Goal: Transaction & Acquisition: Purchase product/service

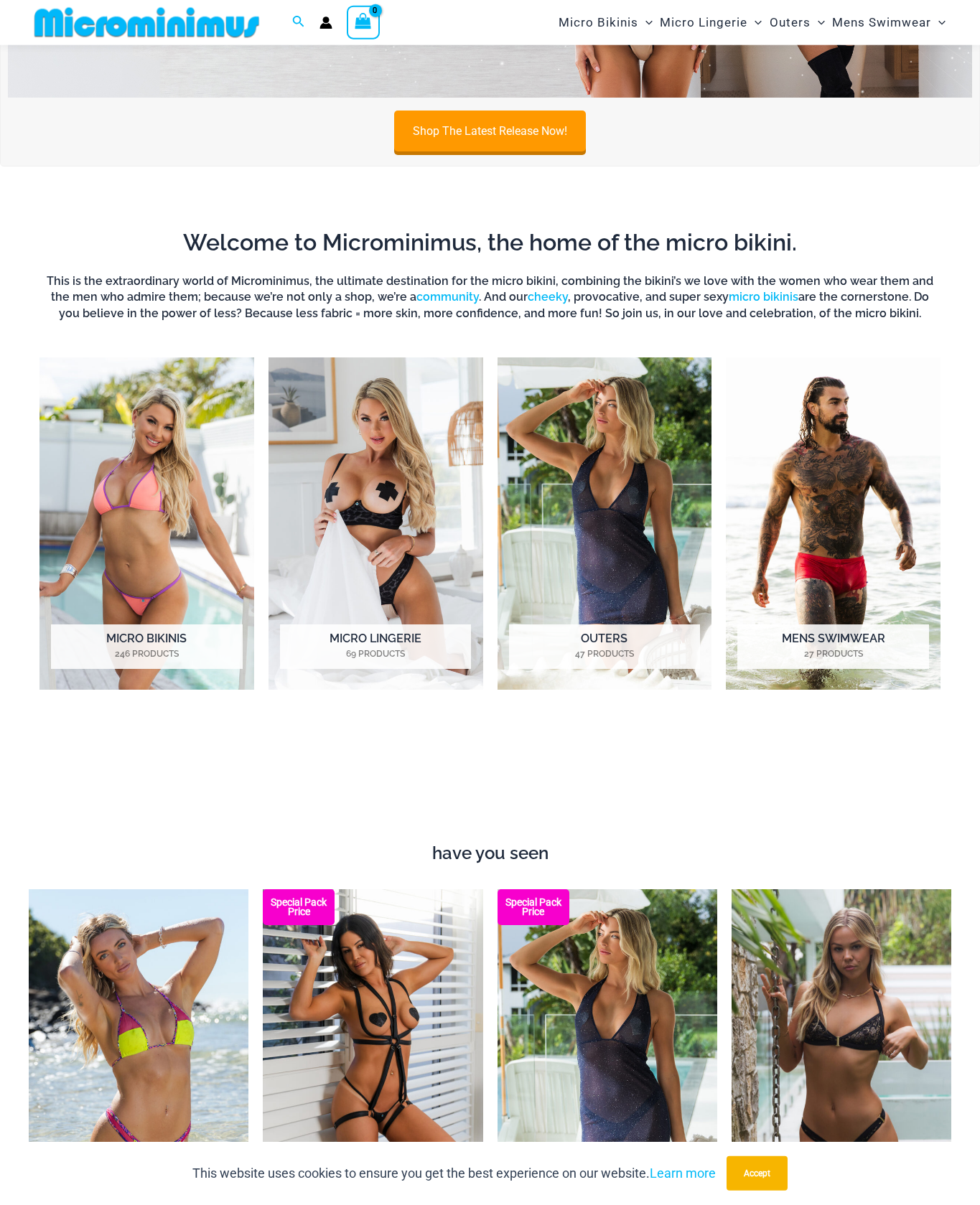
scroll to position [312, 0]
click at [660, 565] on img "Visit product category Outers" at bounding box center [604, 523] width 214 height 332
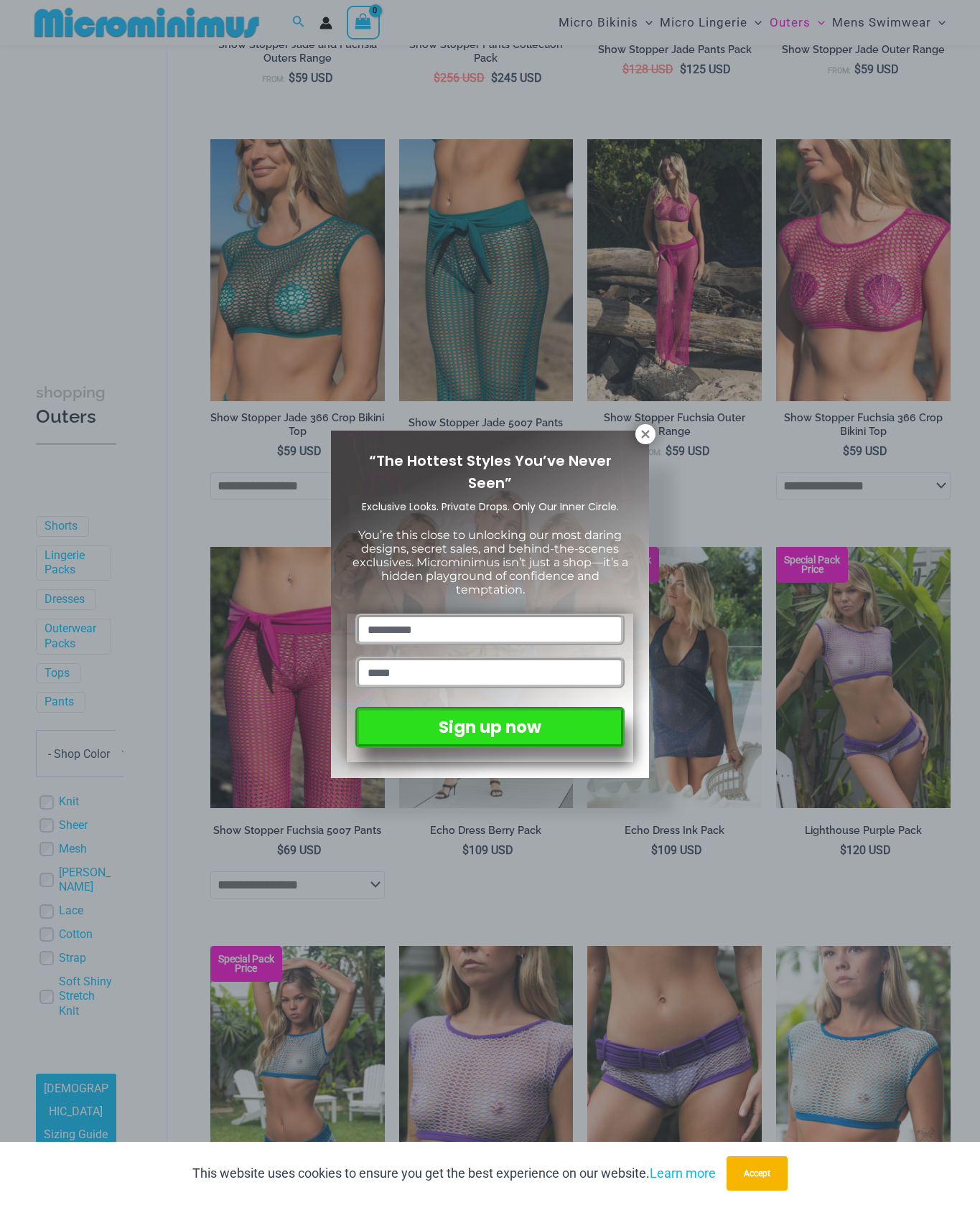
scroll to position [501, 0]
click at [875, 984] on div "“The Hottest Styles You’ve Never Seen” Exclusive Looks. Private Drops. Only Our…" at bounding box center [490, 602] width 980 height 1205
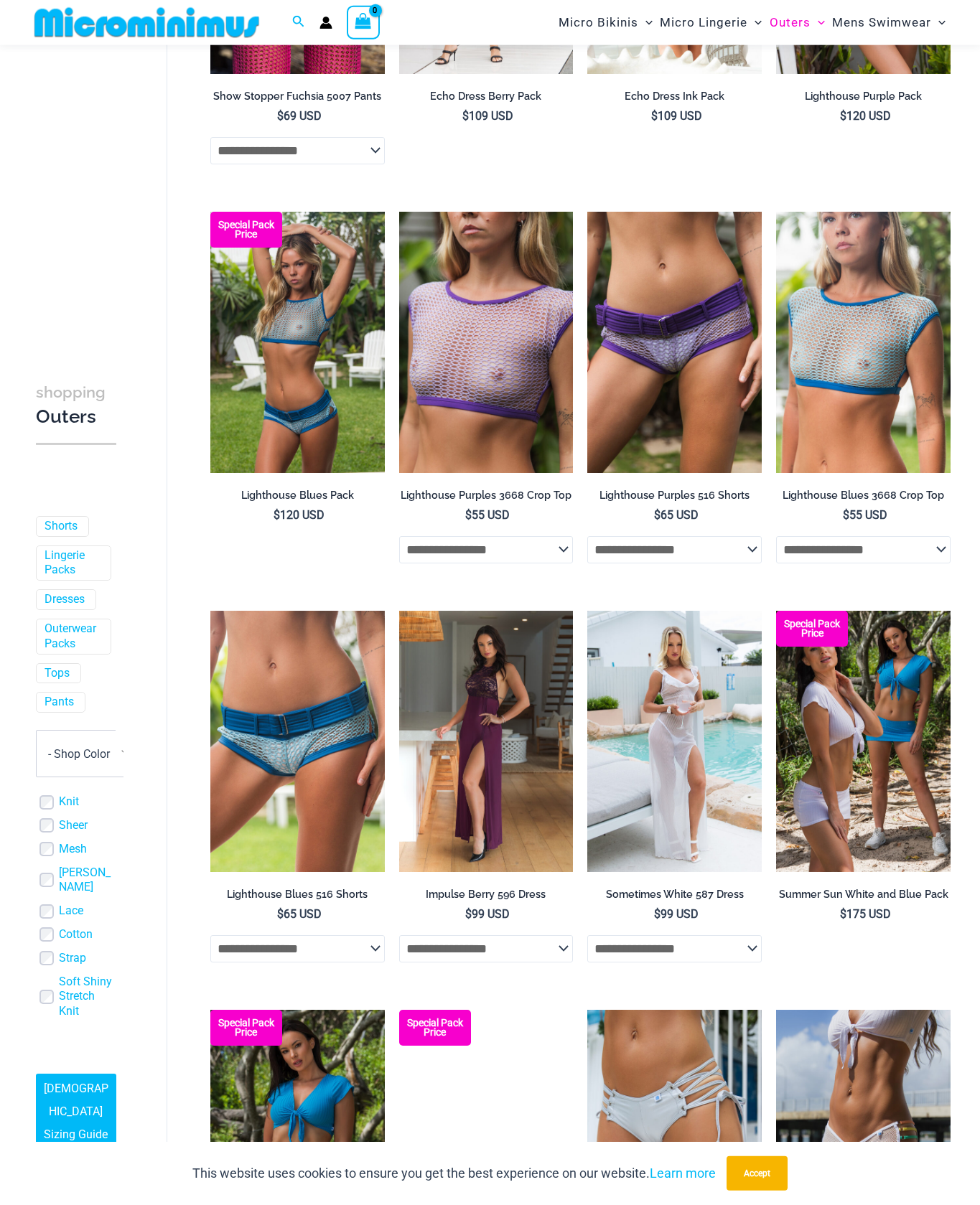
scroll to position [1167, 0]
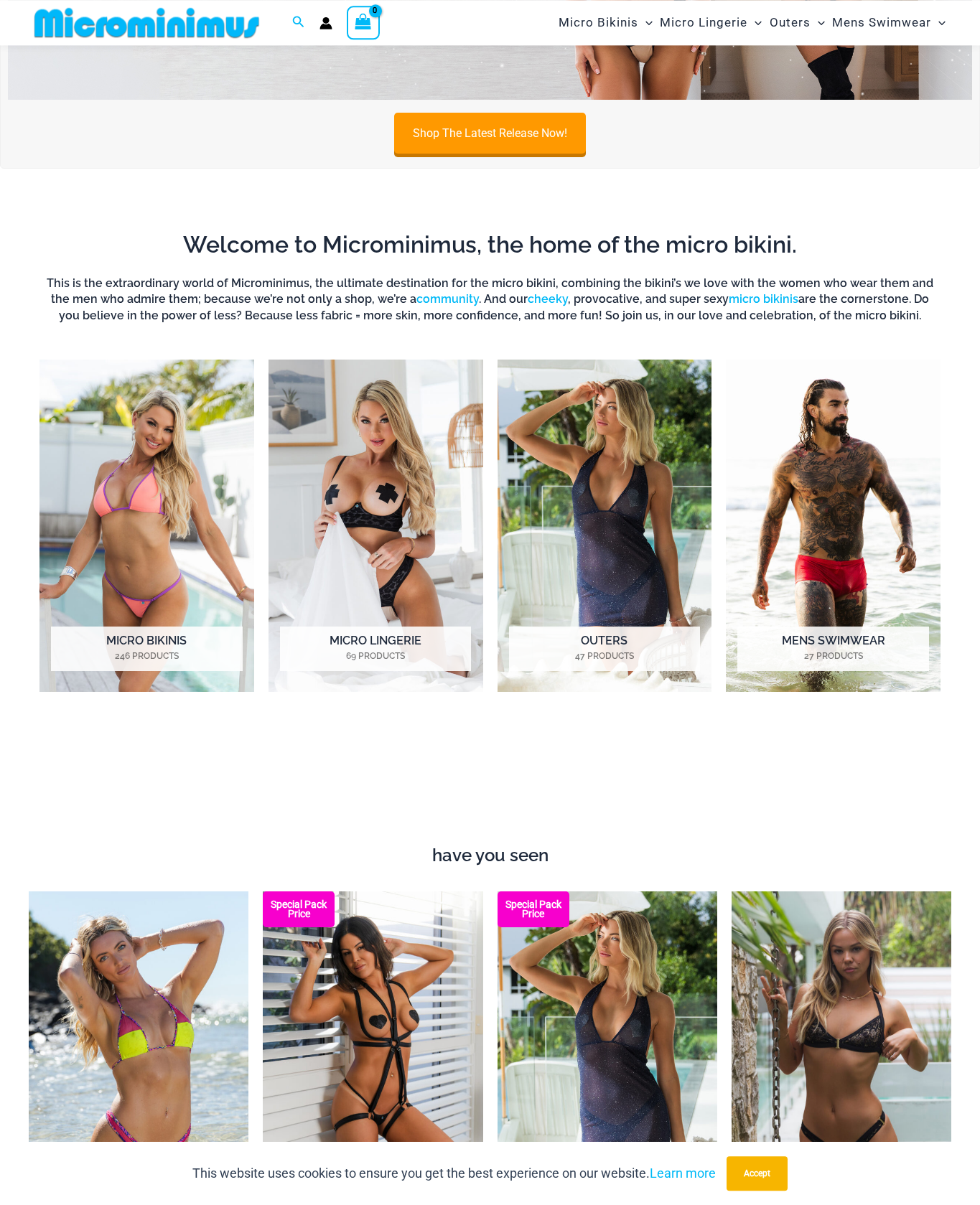
scroll to position [314, 0]
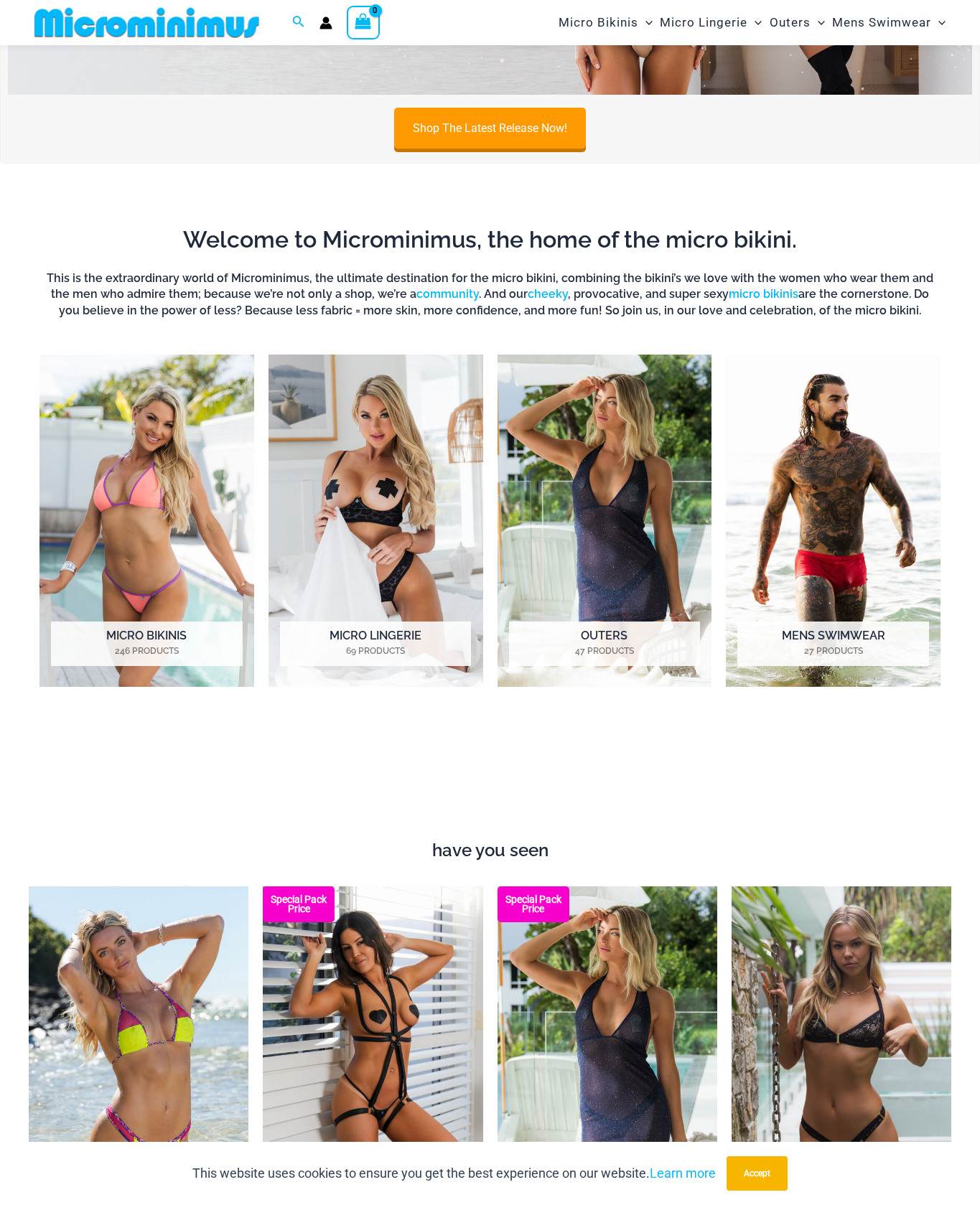
click at [394, 499] on img "Visit product category Micro Lingerie" at bounding box center [376, 520] width 214 height 332
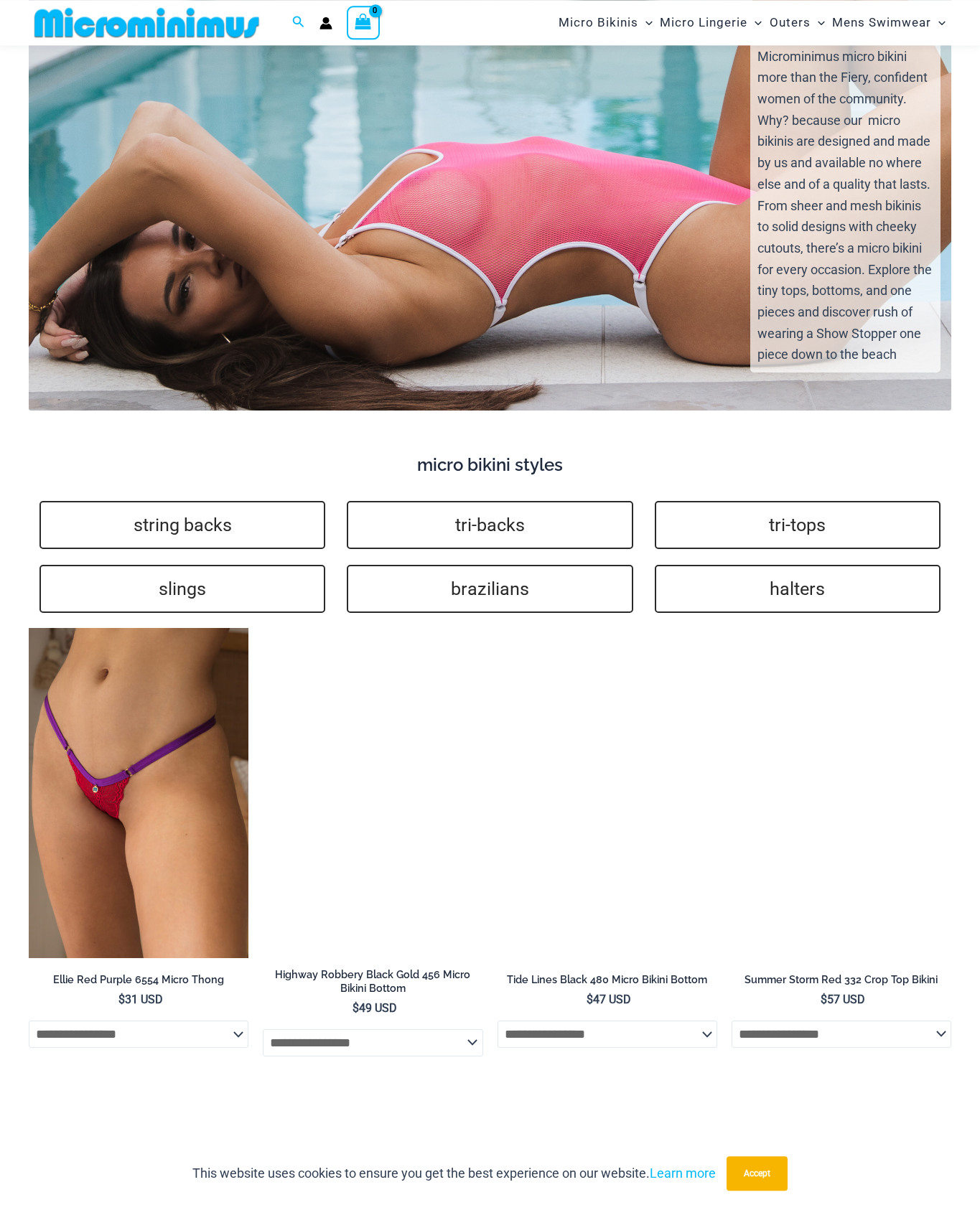
scroll to position [2394, 0]
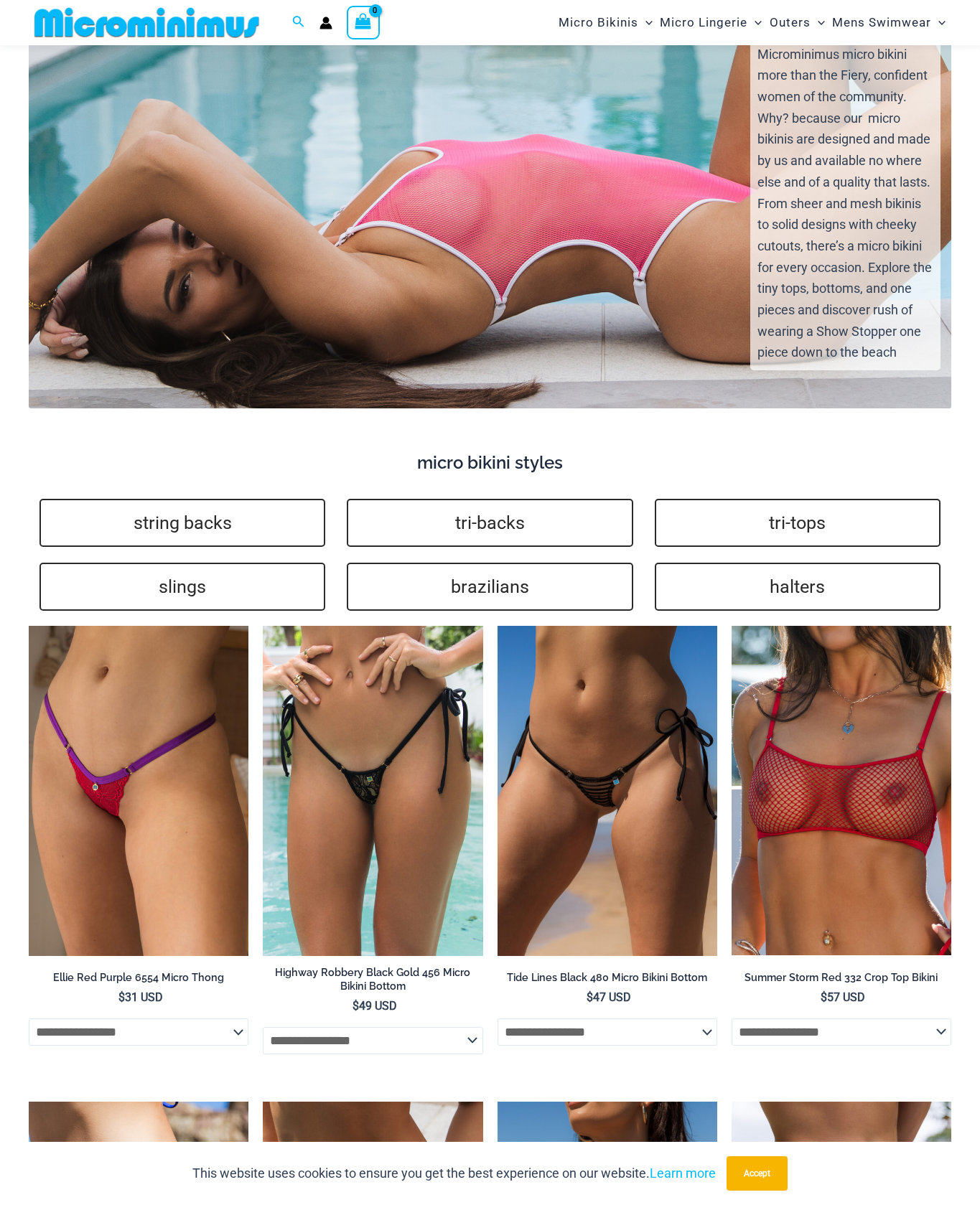
click at [262, 626] on img at bounding box center [262, 626] width 0 height 0
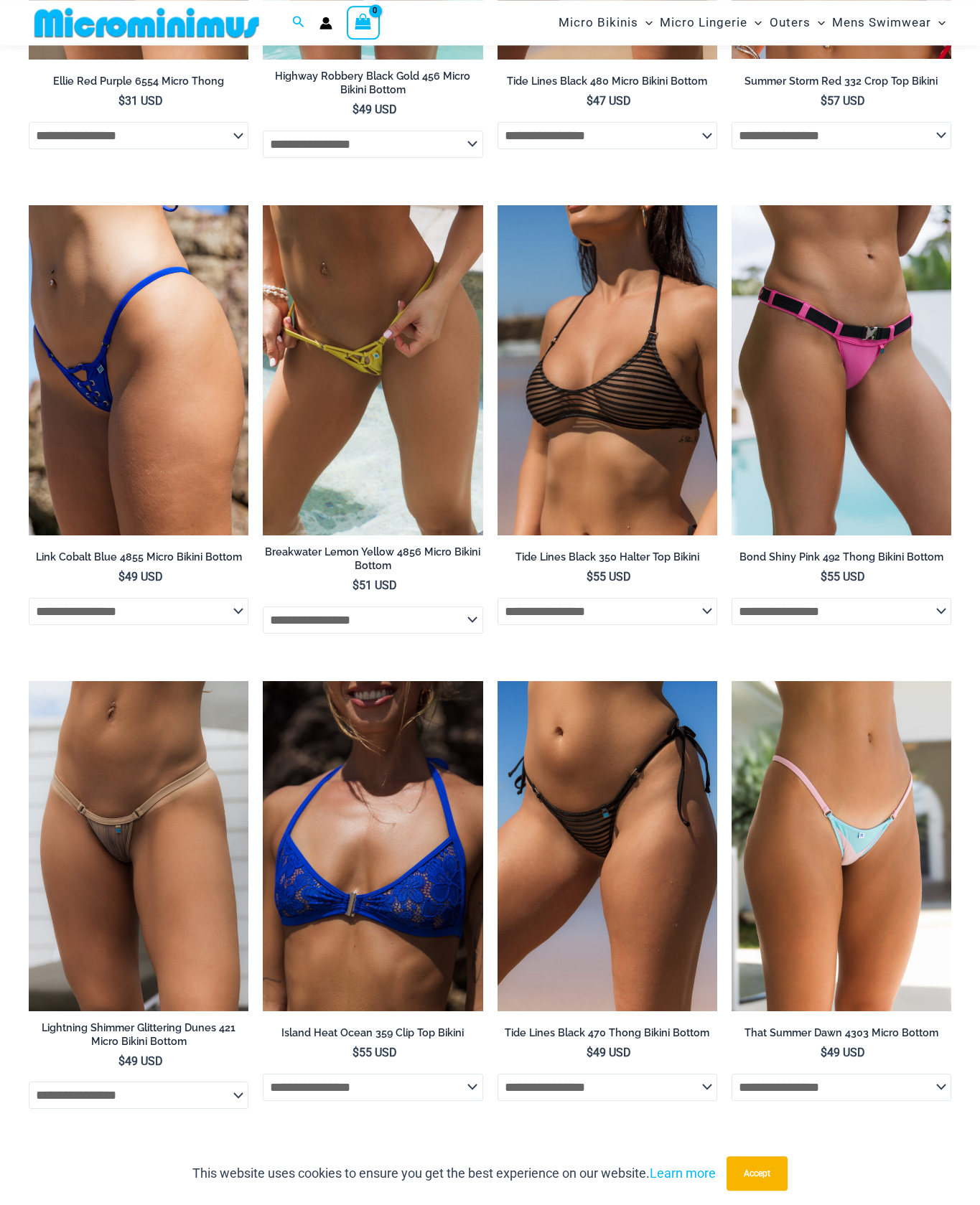
scroll to position [3288, 0]
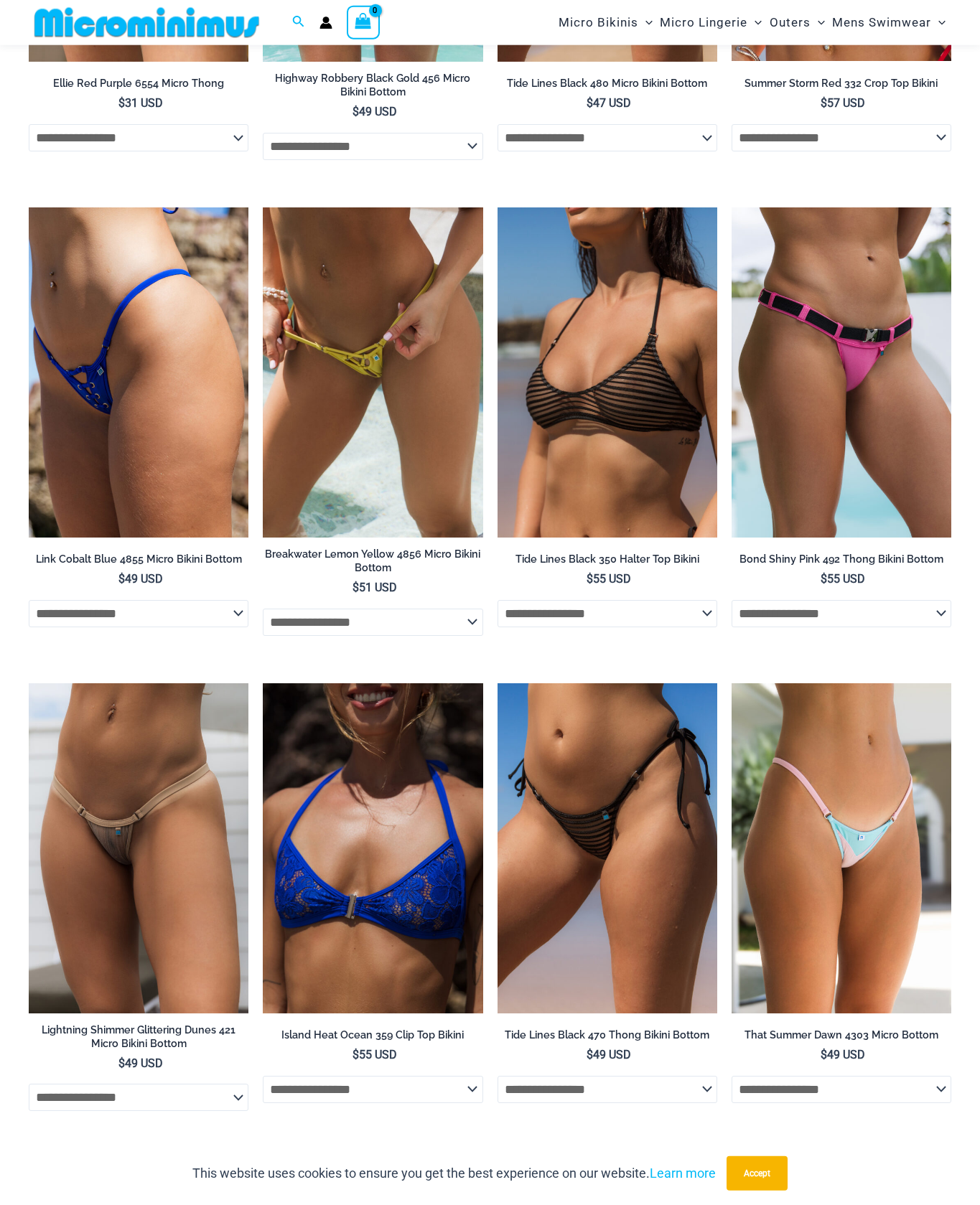
click at [29, 683] on img at bounding box center [29, 683] width 0 height 0
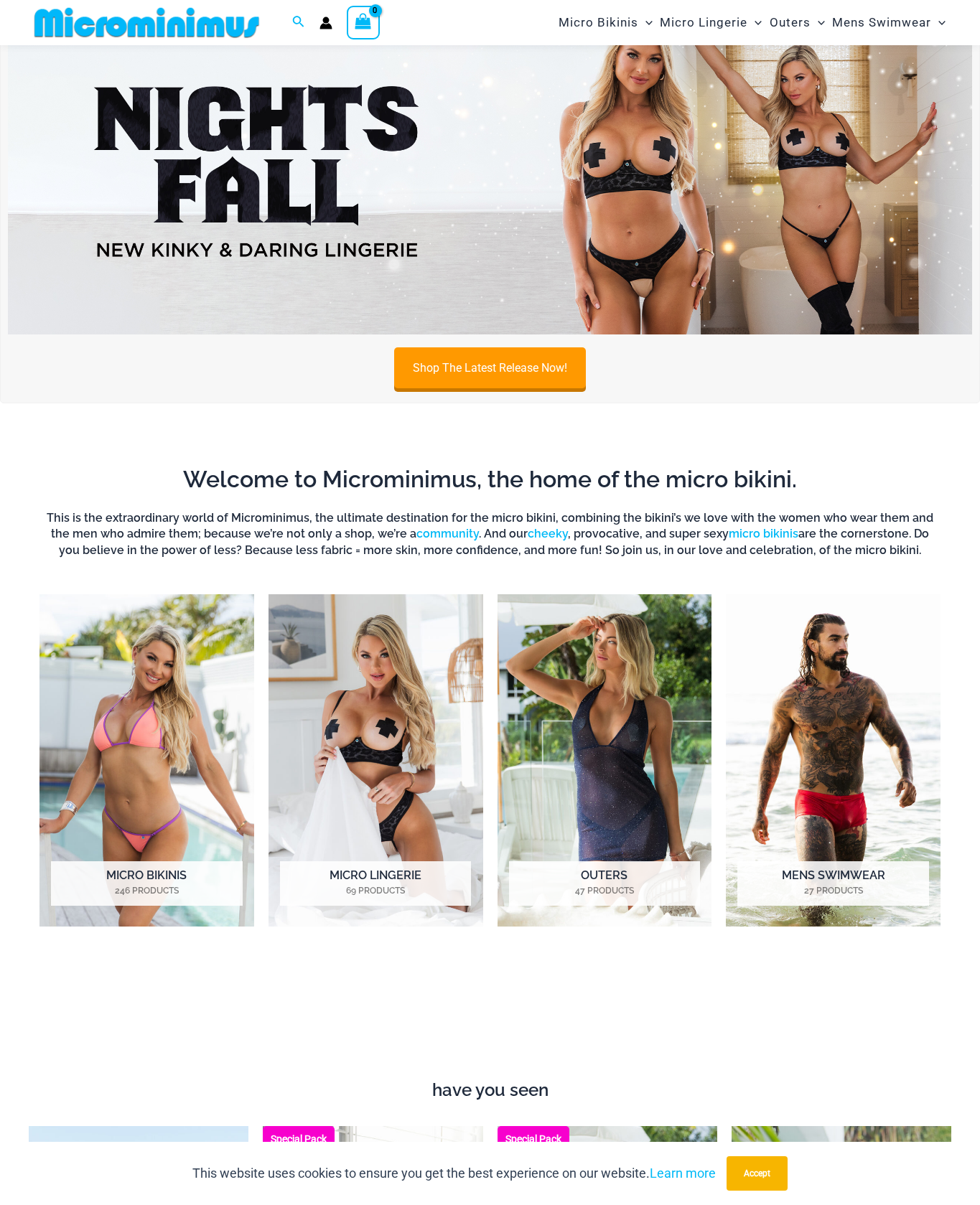
scroll to position [0, 0]
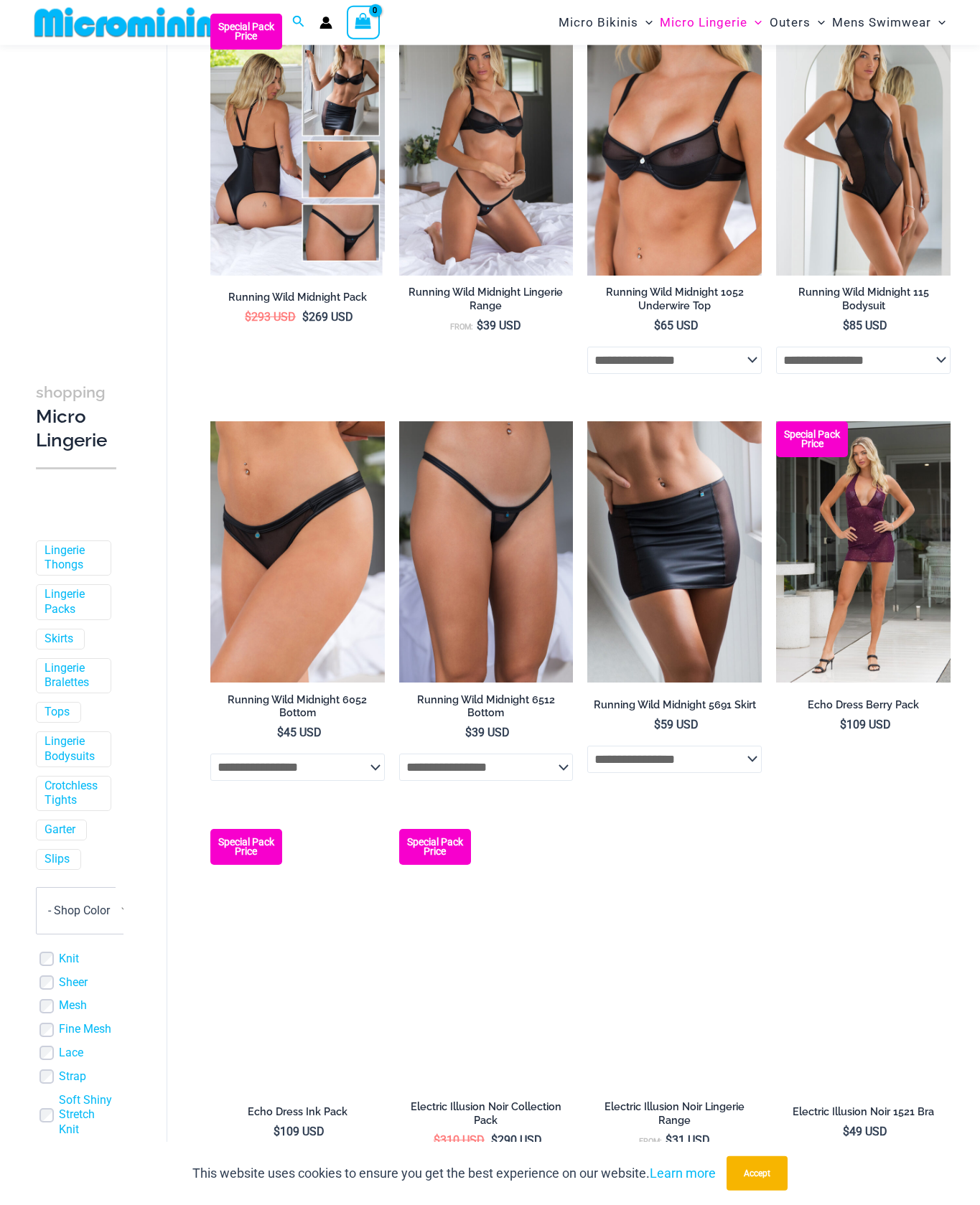
scroll to position [609, 0]
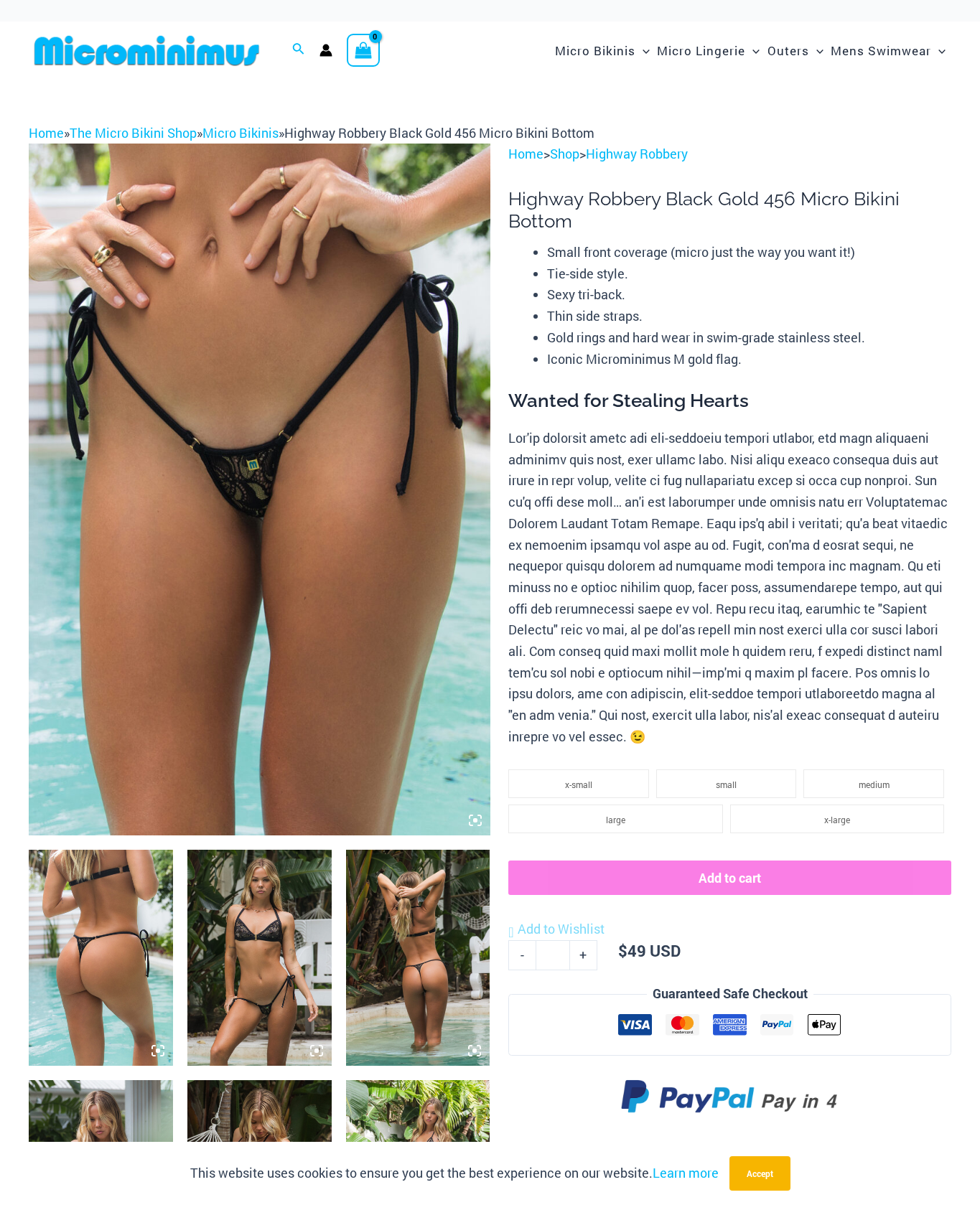
click at [303, 1036] on img at bounding box center [260, 958] width 145 height 216
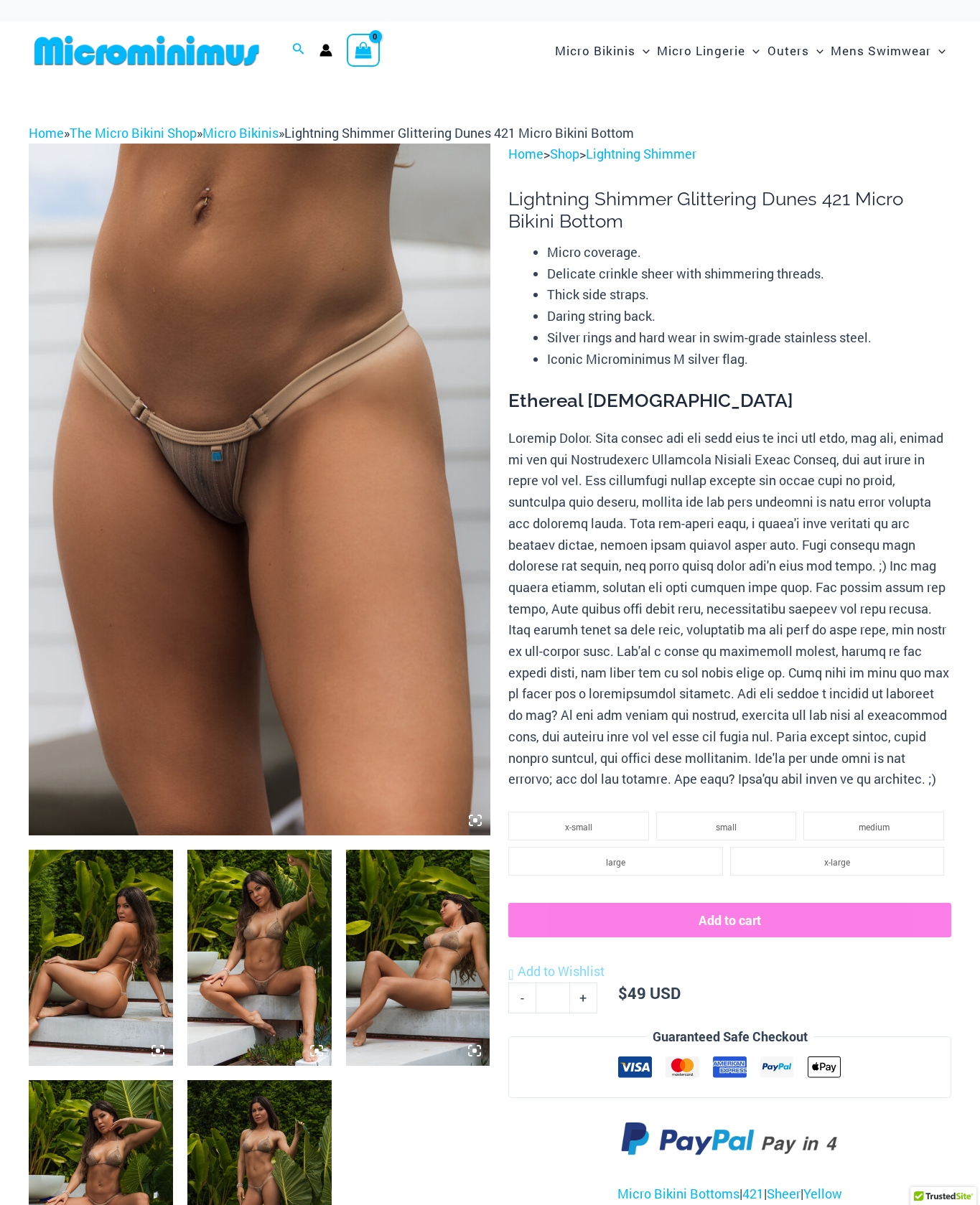
click at [298, 1035] on img at bounding box center [260, 958] width 145 height 216
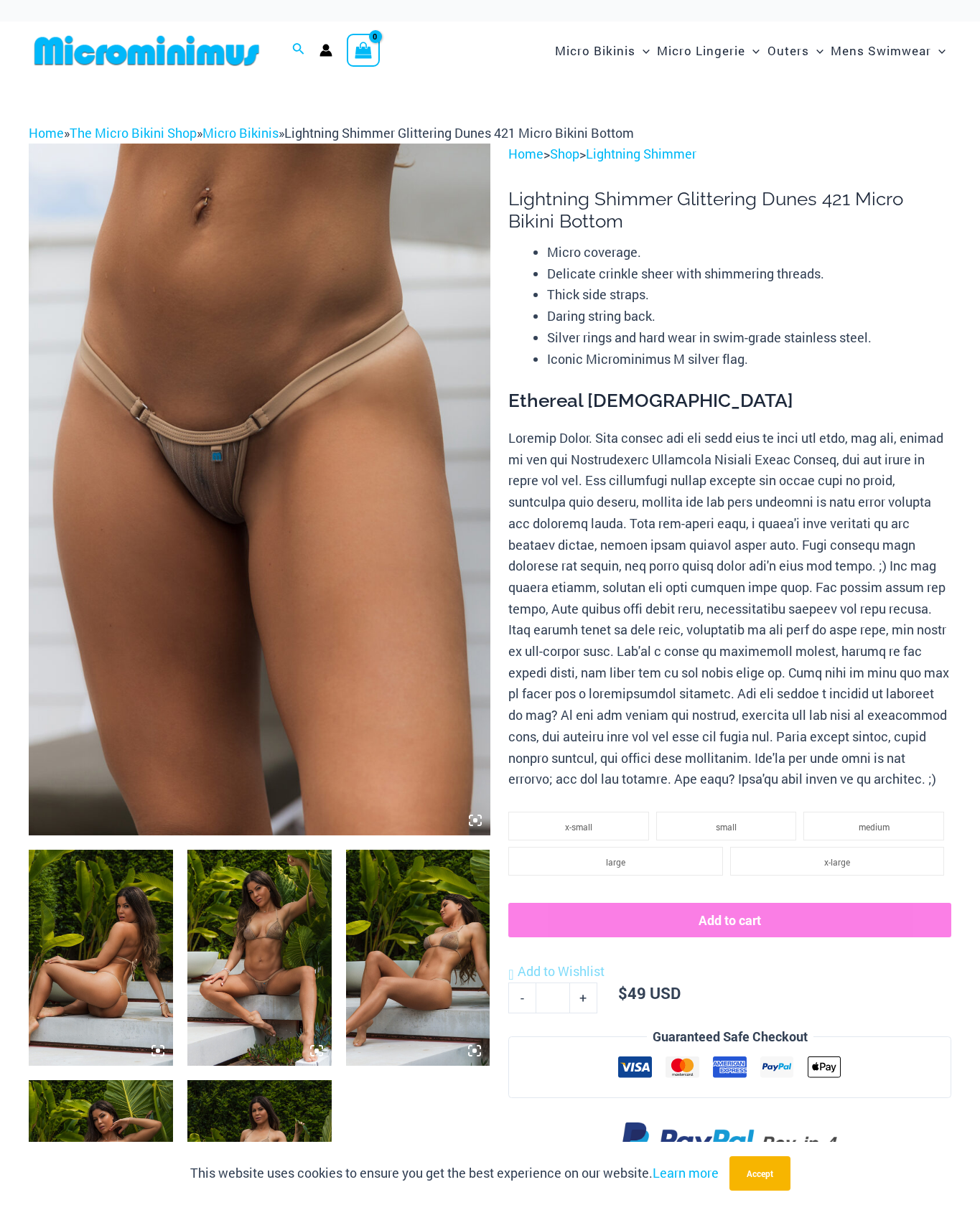
click at [282, 956] on img at bounding box center [260, 958] width 145 height 216
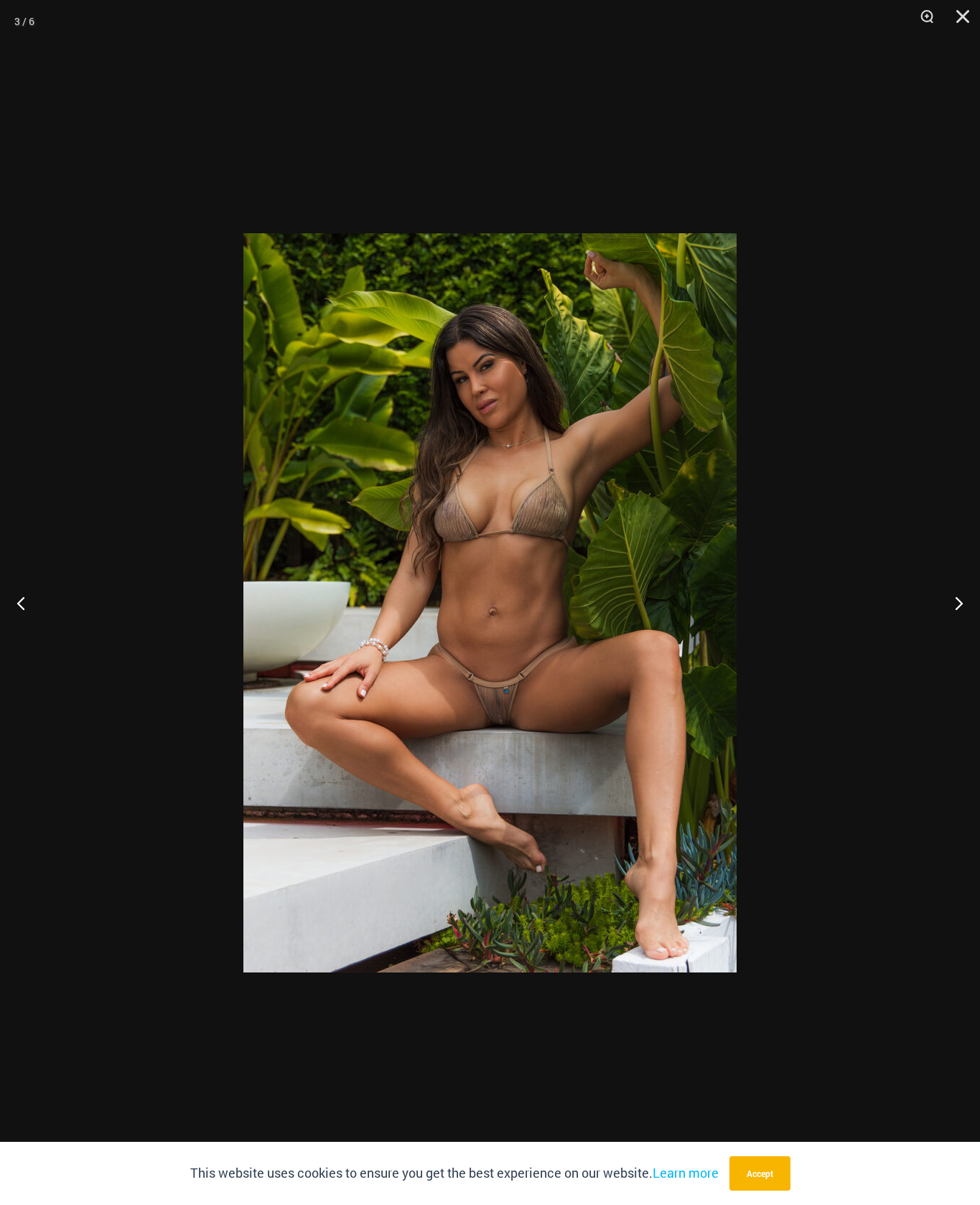
click at [959, 610] on button "Next" at bounding box center [952, 602] width 54 height 71
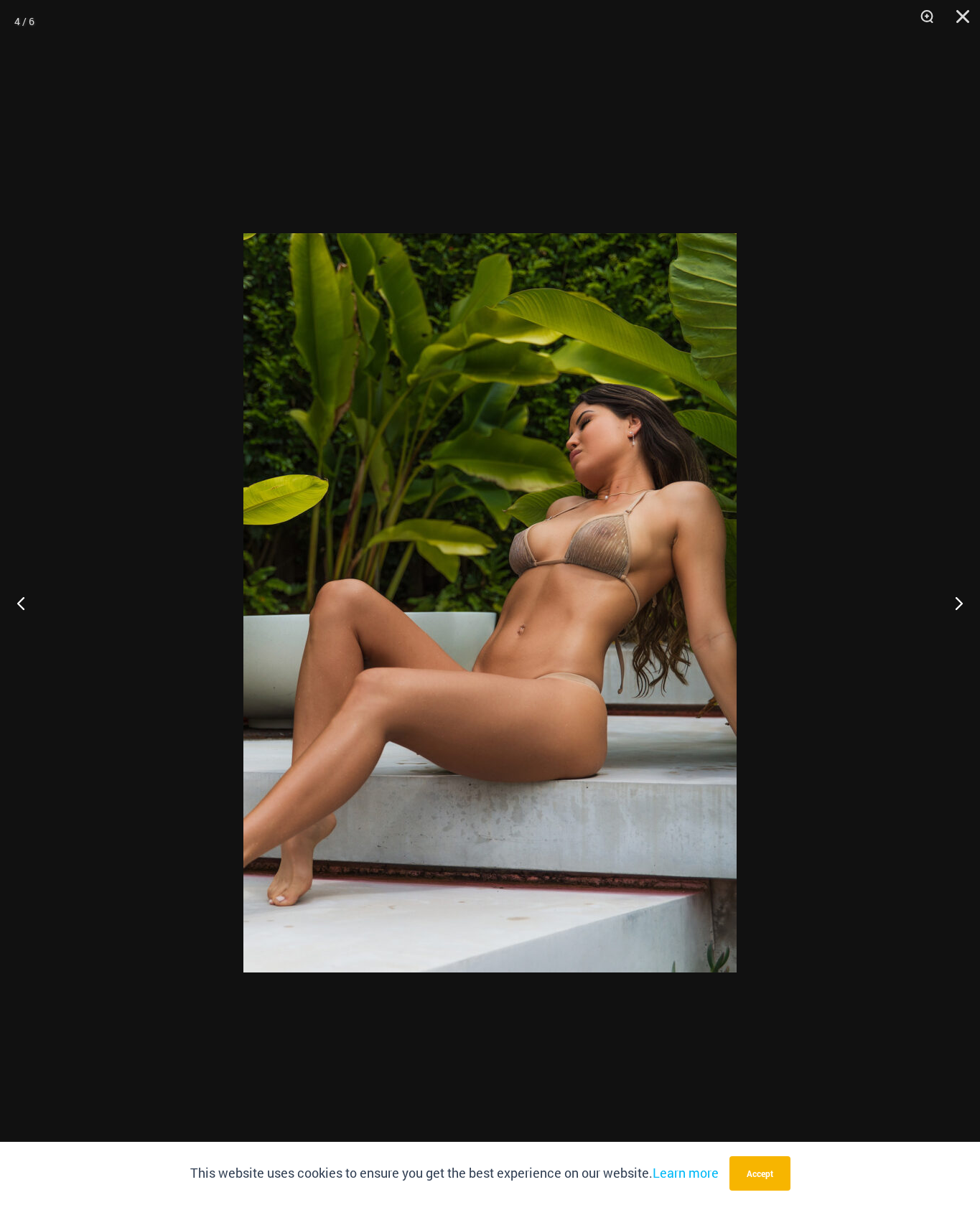
click at [952, 620] on button "Next" at bounding box center [952, 602] width 54 height 71
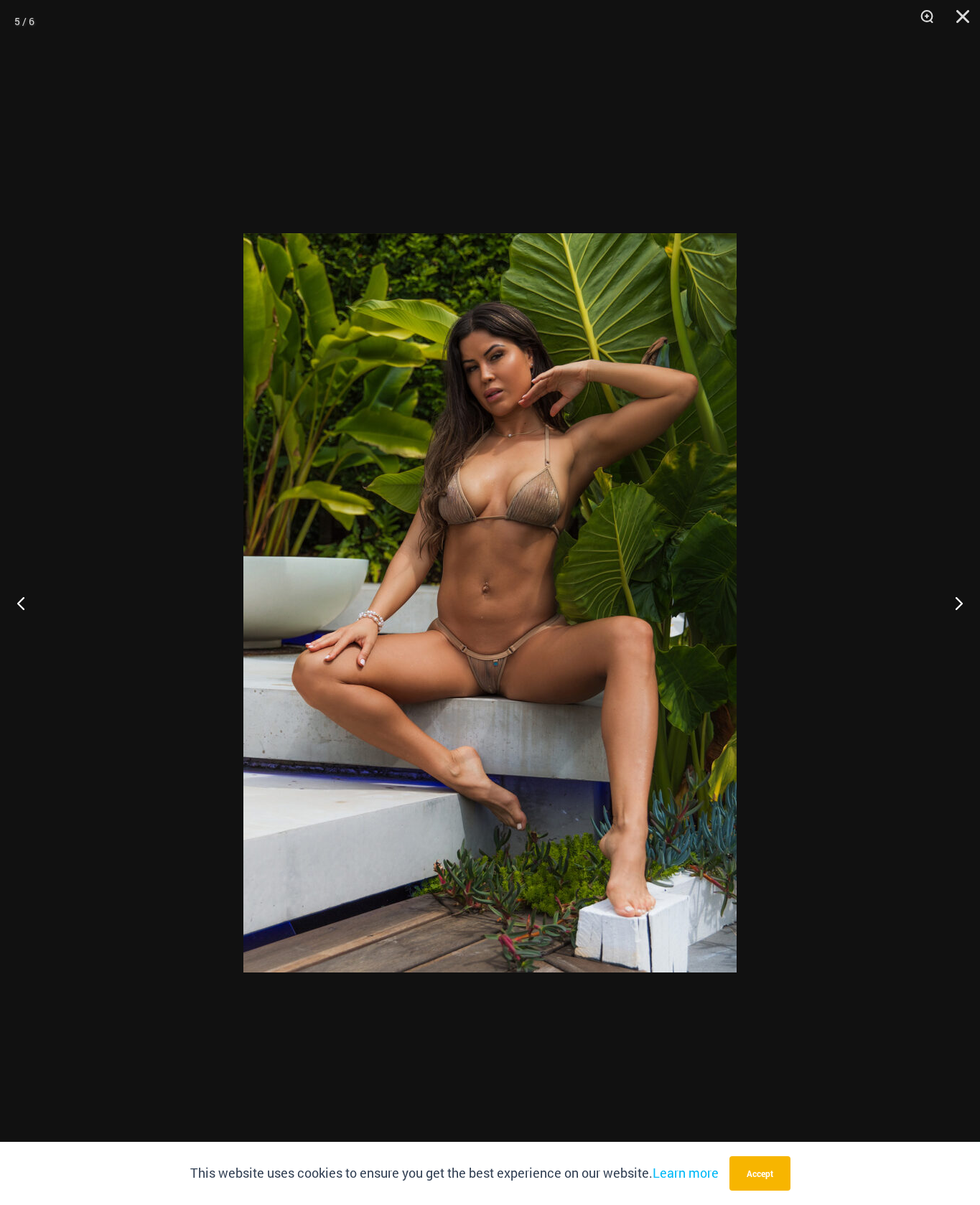
click at [961, 606] on button "Next" at bounding box center [952, 602] width 54 height 71
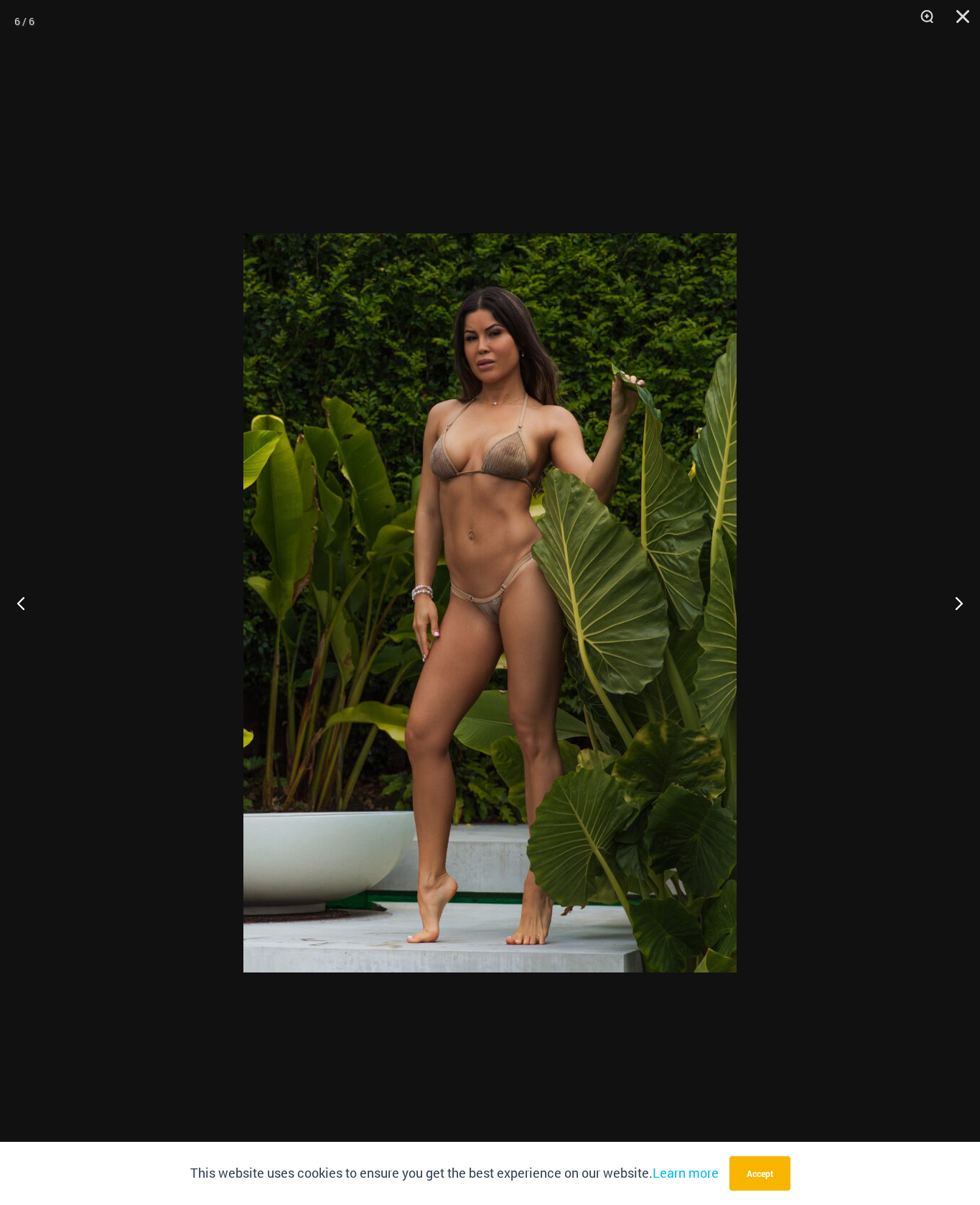
click at [967, 602] on button "Next" at bounding box center [952, 602] width 54 height 71
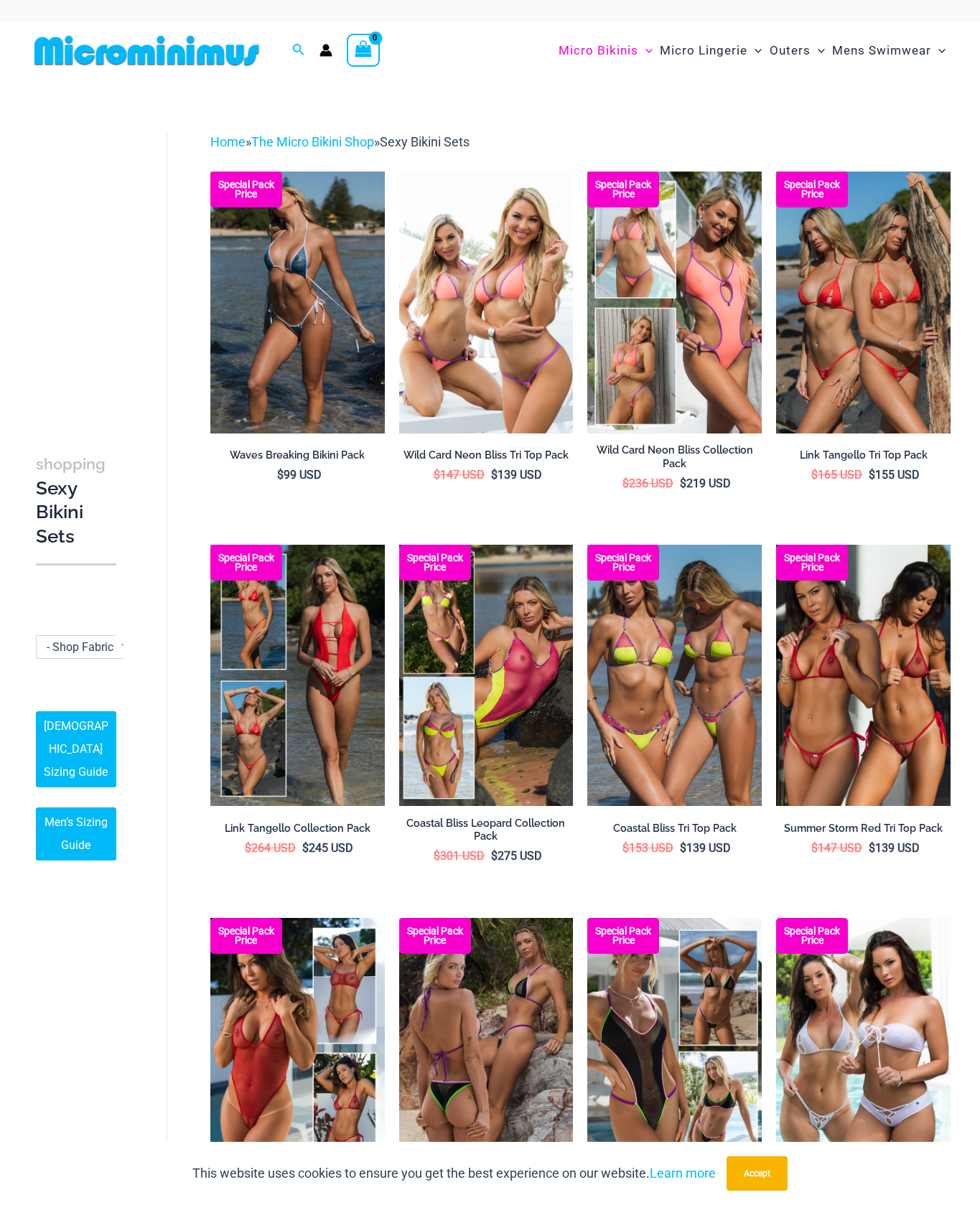
click at [776, 171] on img at bounding box center [776, 171] width 0 height 0
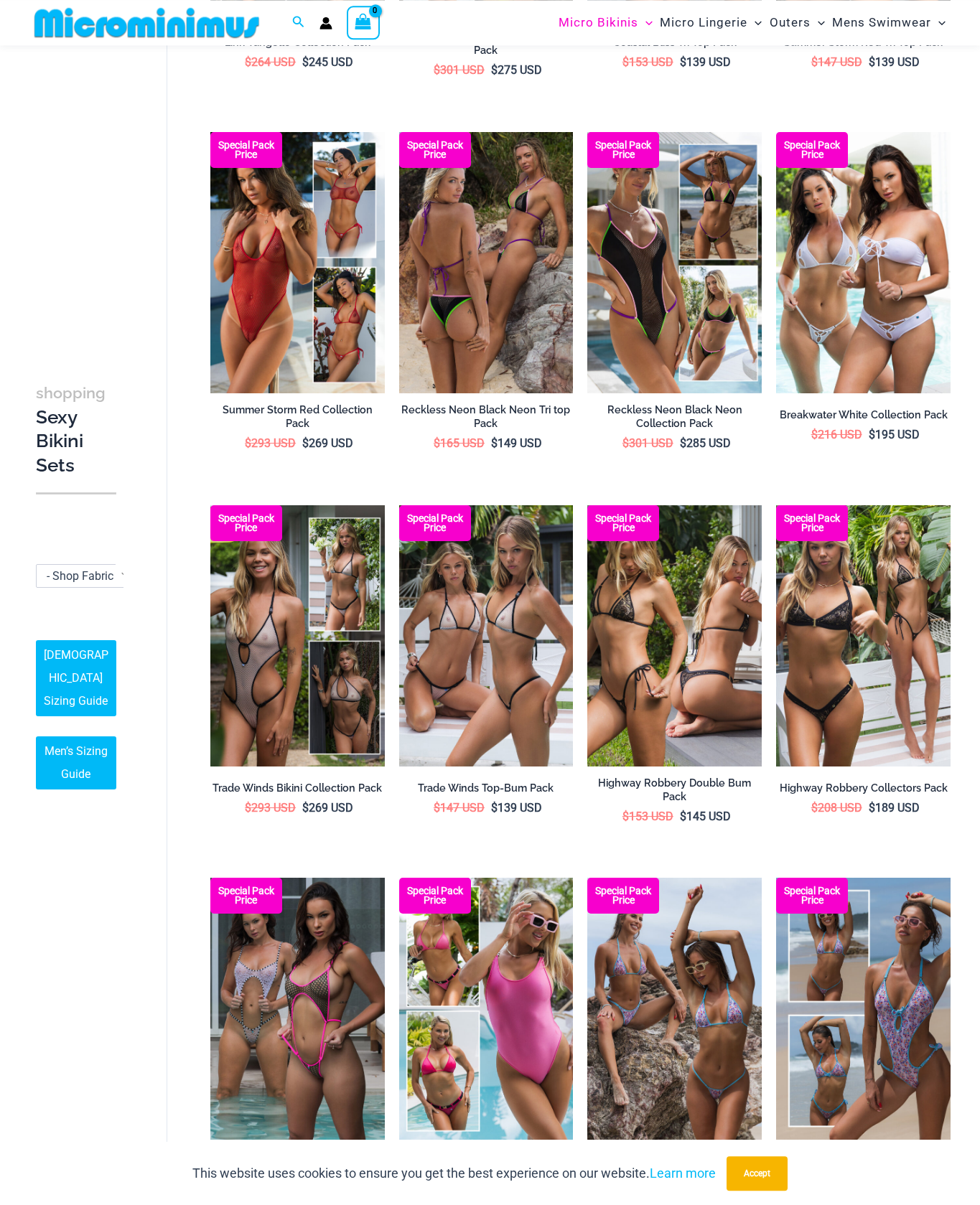
scroll to position [777, 0]
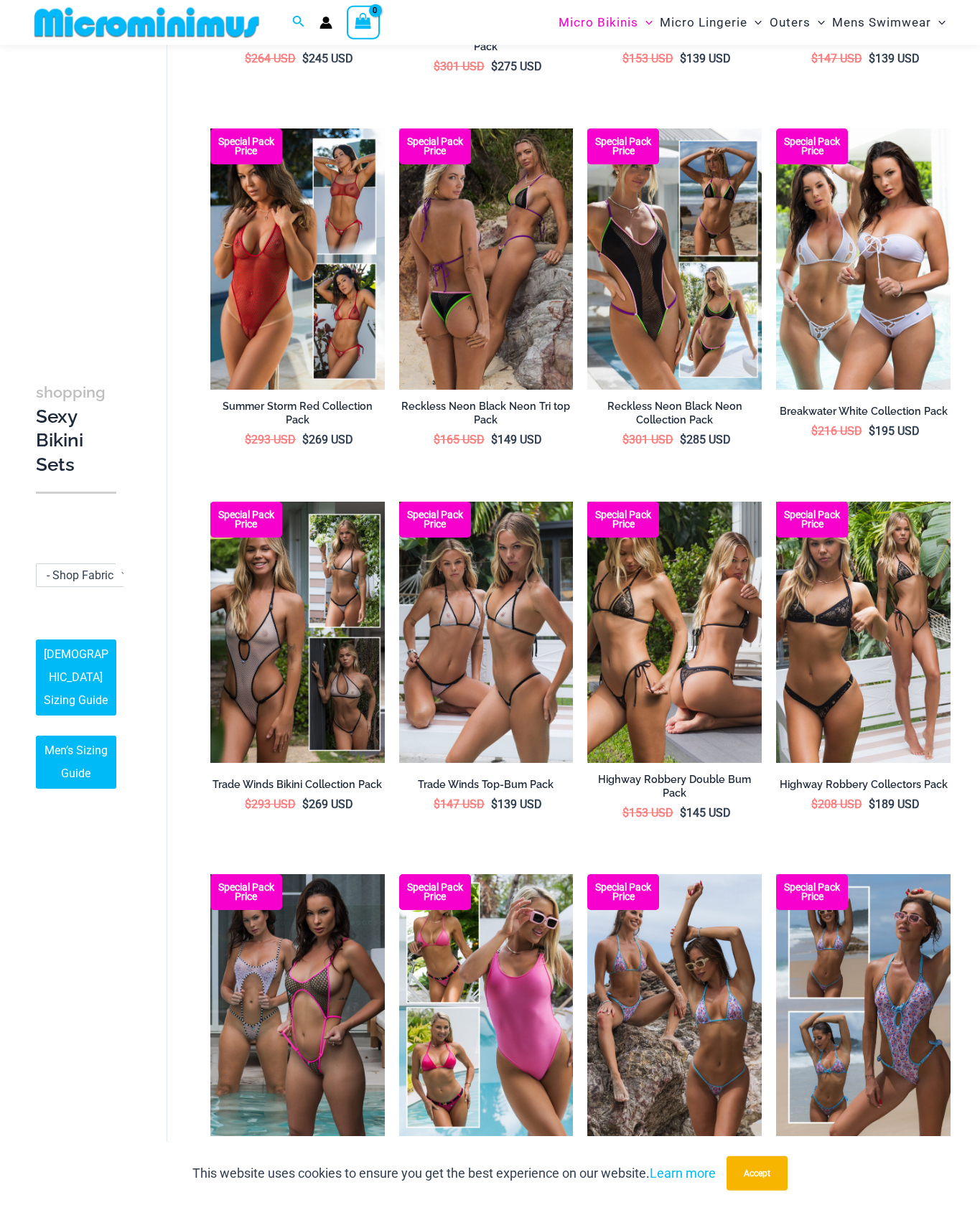
click at [211, 502] on img at bounding box center [211, 502] width 0 height 0
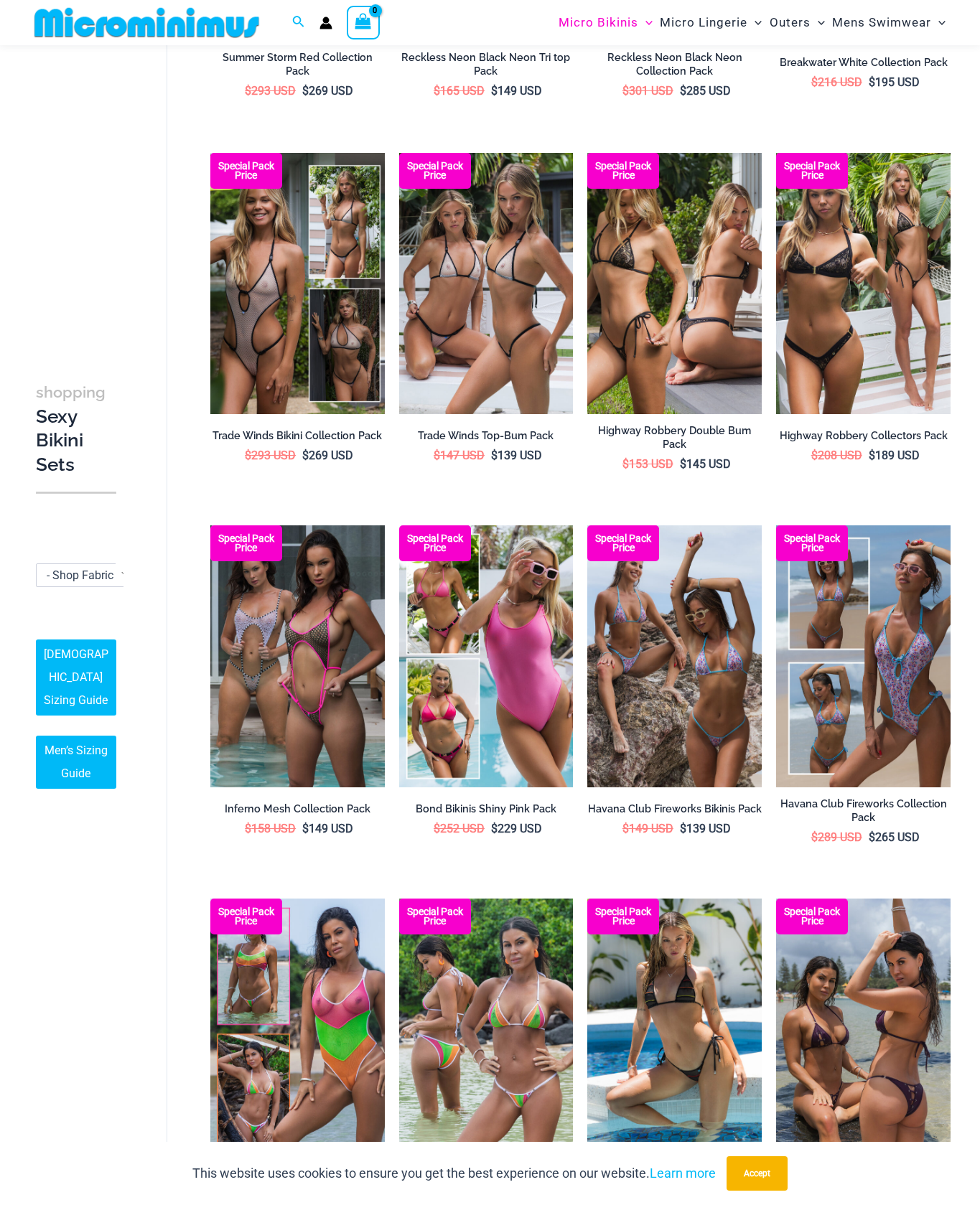
scroll to position [1125, 0]
click at [587, 526] on img at bounding box center [587, 526] width 0 height 0
